Goal: Navigation & Orientation: Find specific page/section

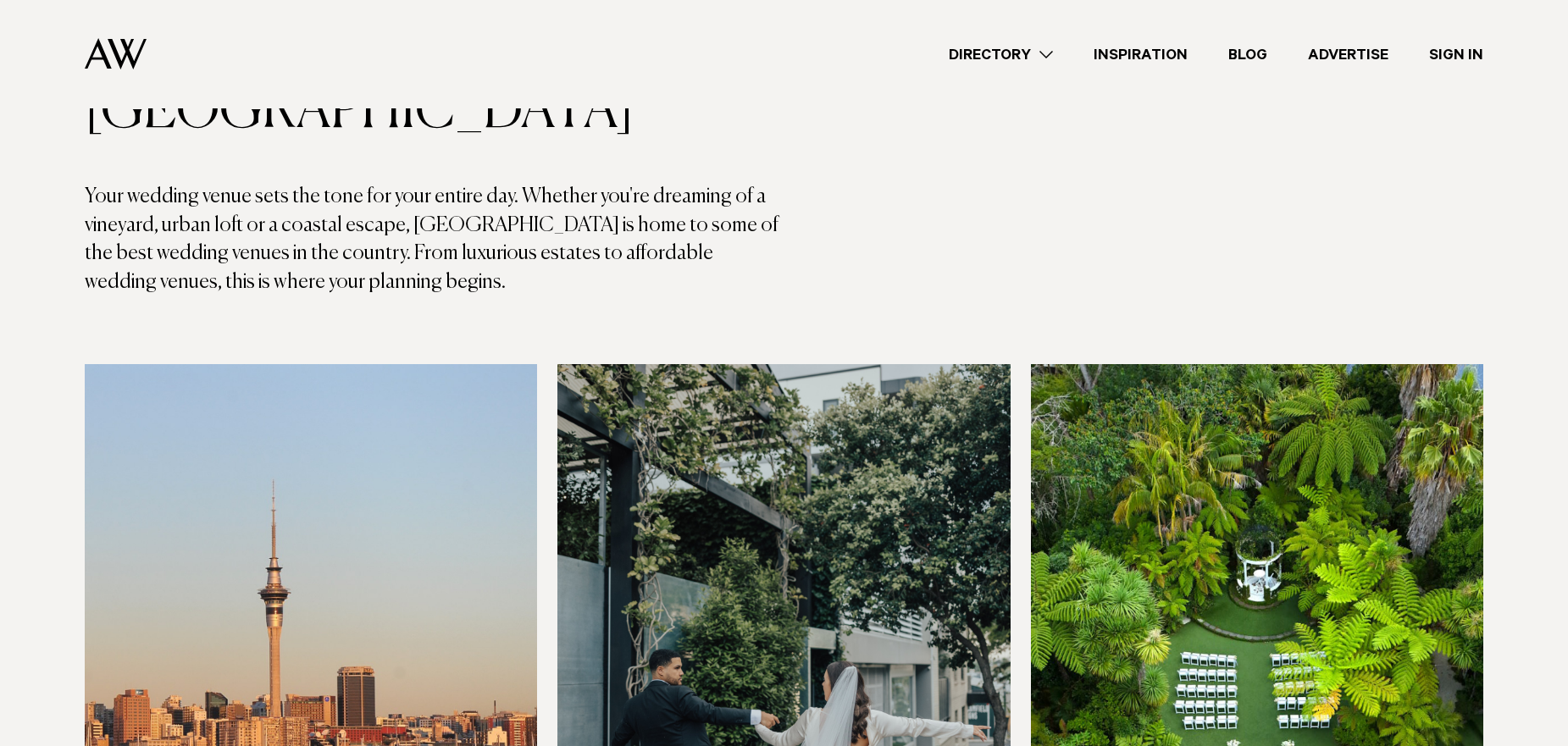
scroll to position [169, 0]
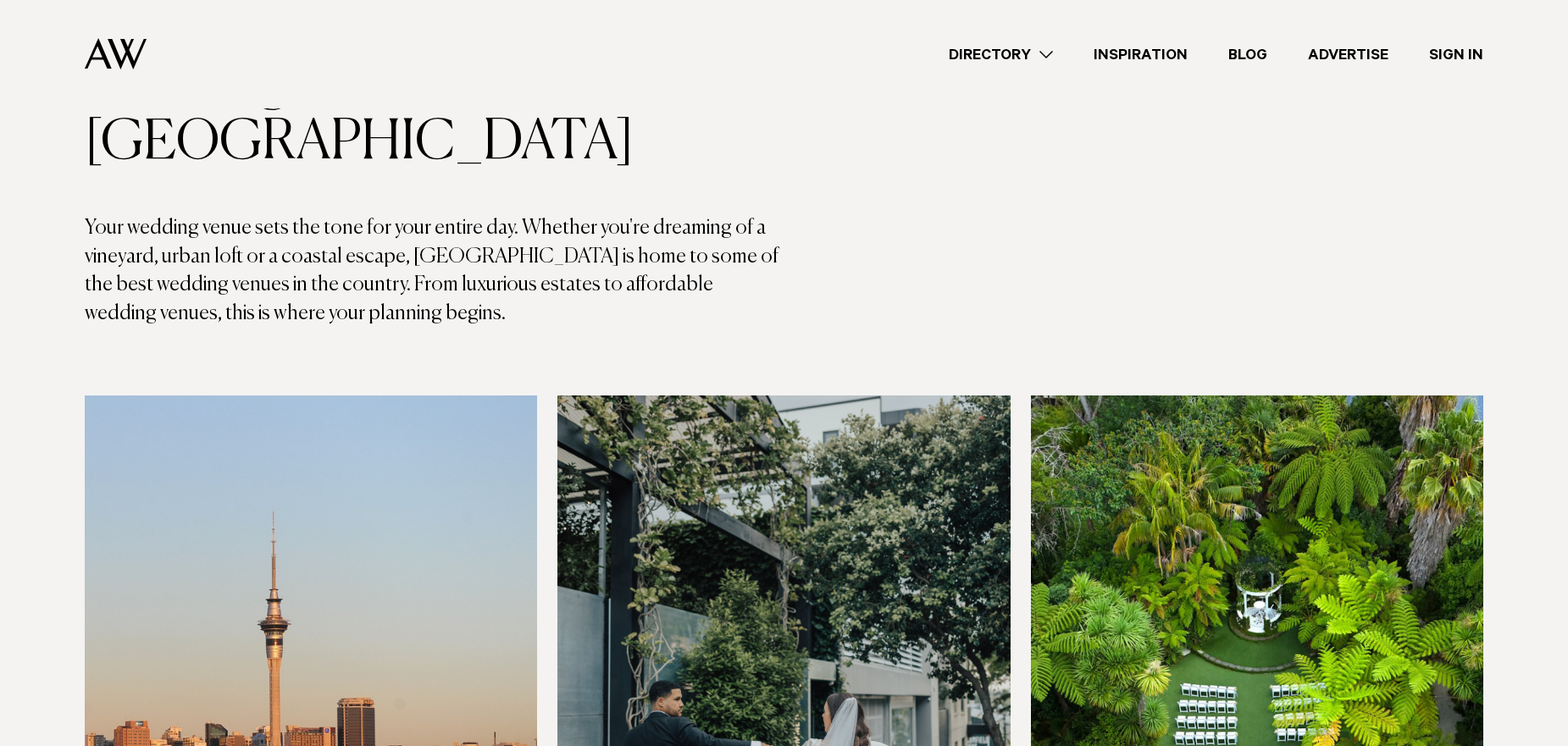
click at [1047, 56] on link "Directory" at bounding box center [1000, 54] width 145 height 23
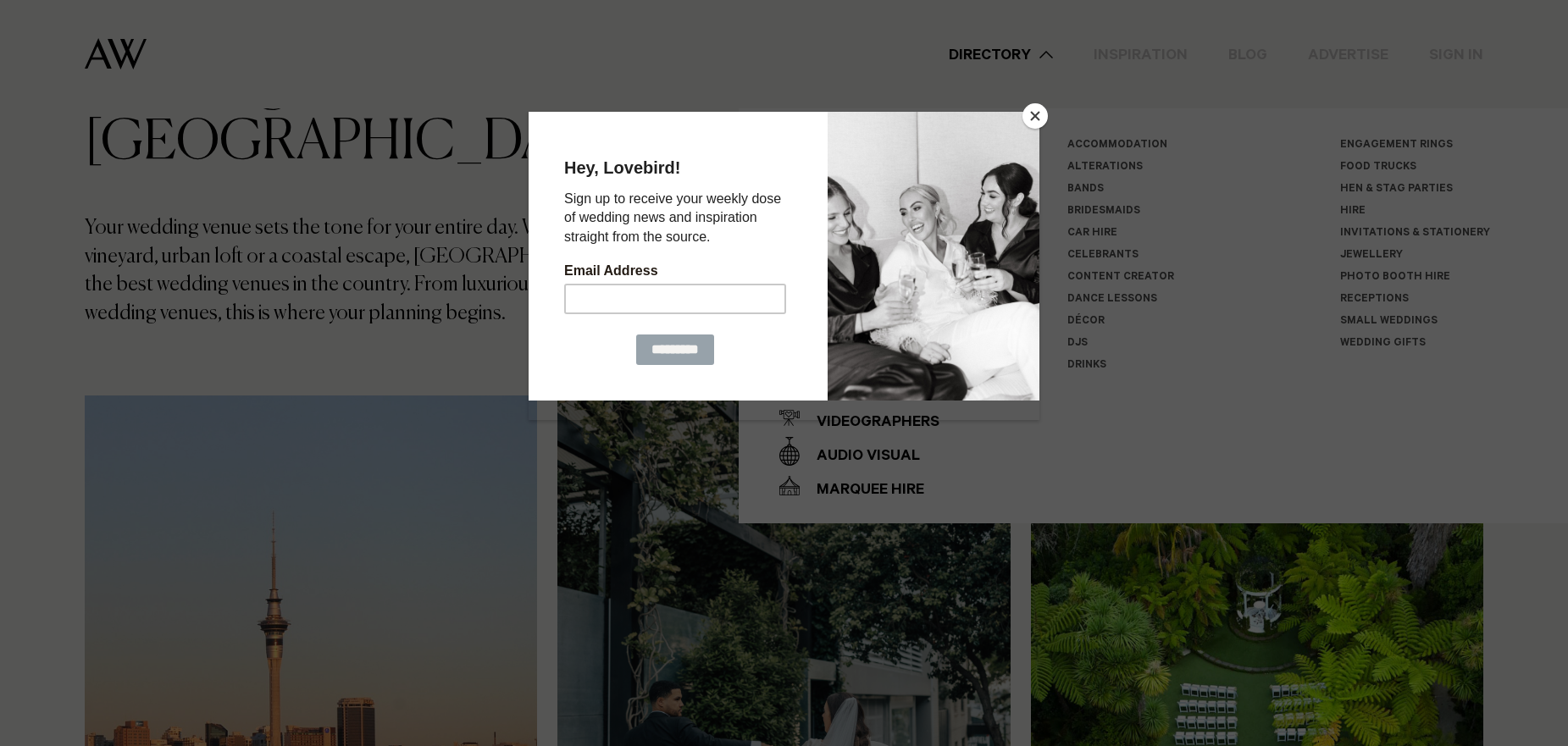
click at [1036, 111] on button "Close" at bounding box center [1035, 116] width 25 height 25
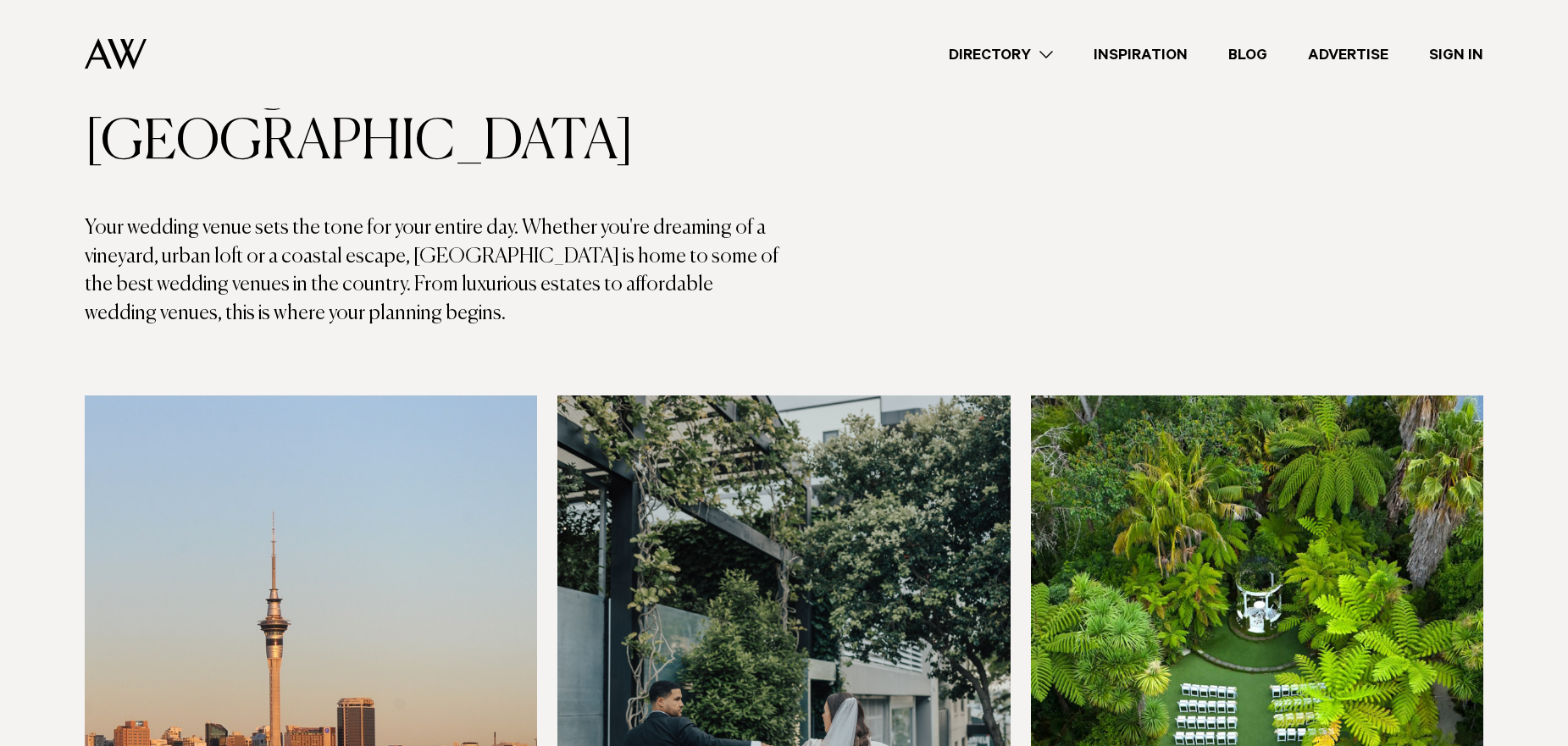
click at [1044, 56] on link "Directory" at bounding box center [1000, 54] width 145 height 23
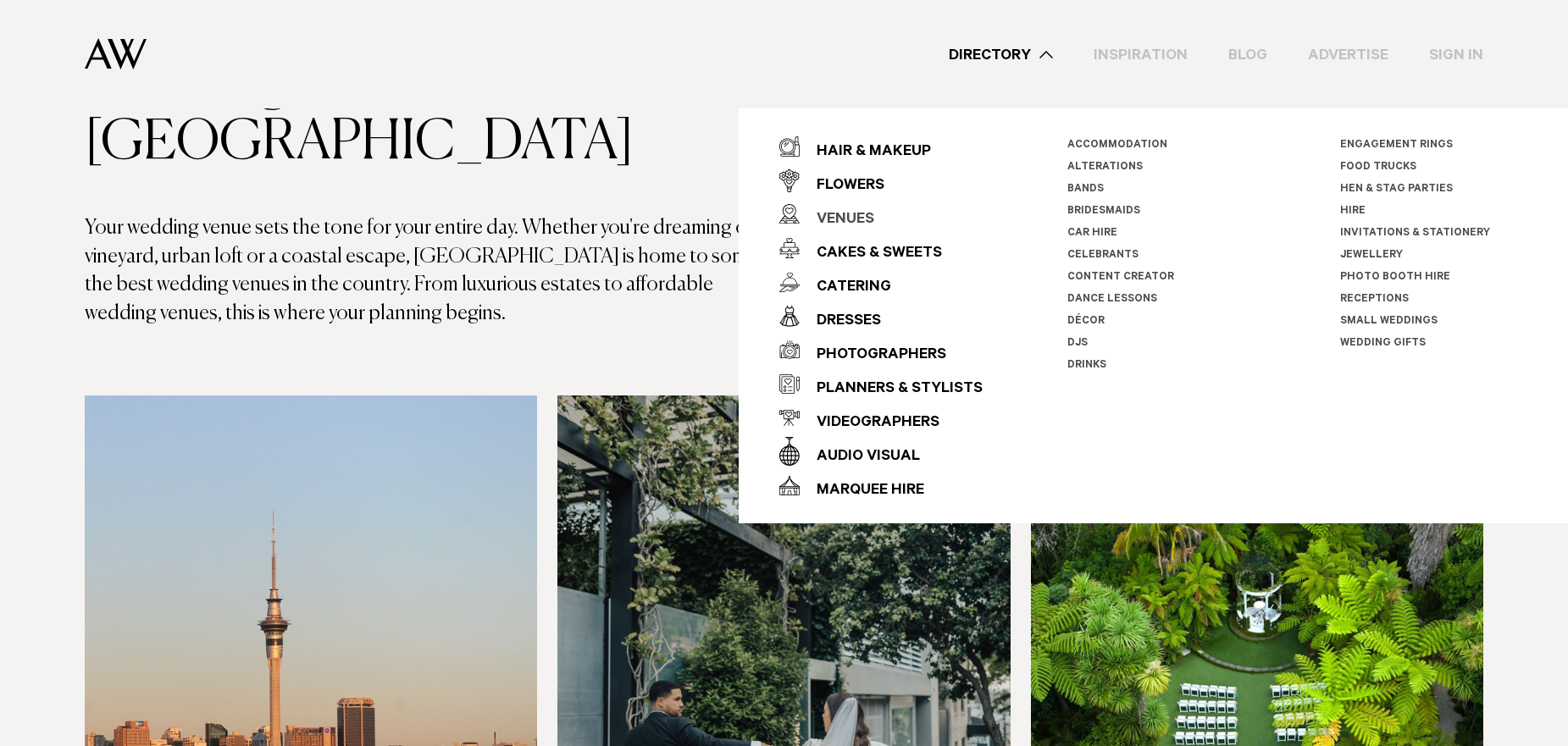
click at [862, 219] on div "Venues" at bounding box center [837, 220] width 75 height 34
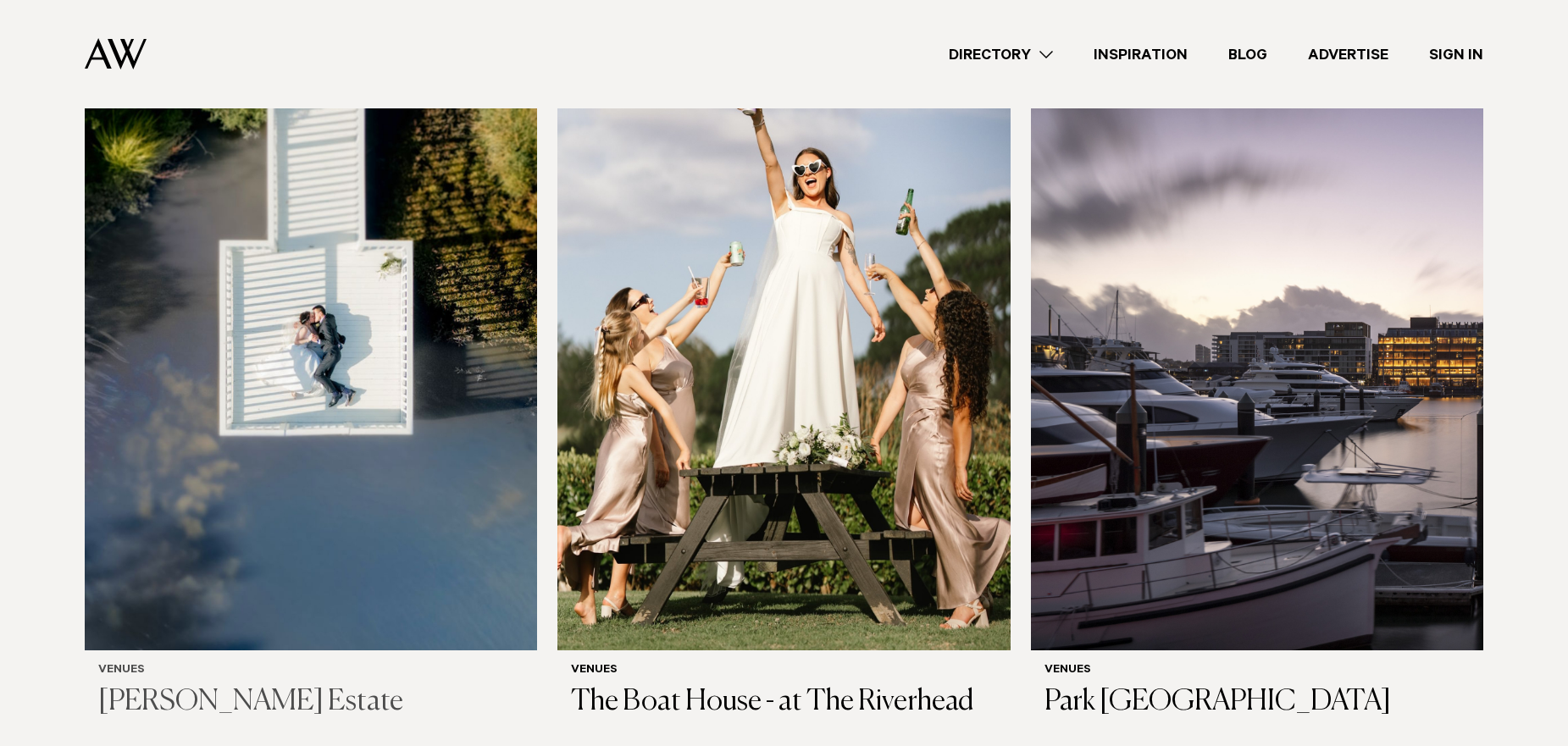
scroll to position [3895, 0]
